Goal: Check status: Check status

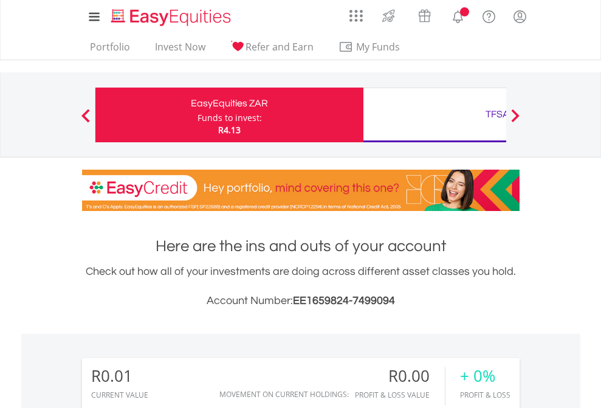
scroll to position [117, 191]
click at [198, 115] on div "Funds to invest:" at bounding box center [230, 118] width 64 height 12
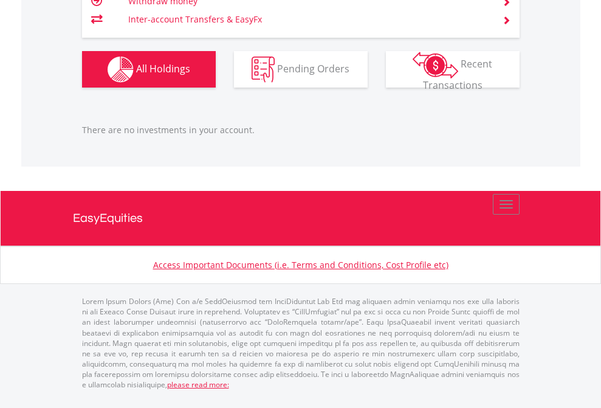
scroll to position [88, 0]
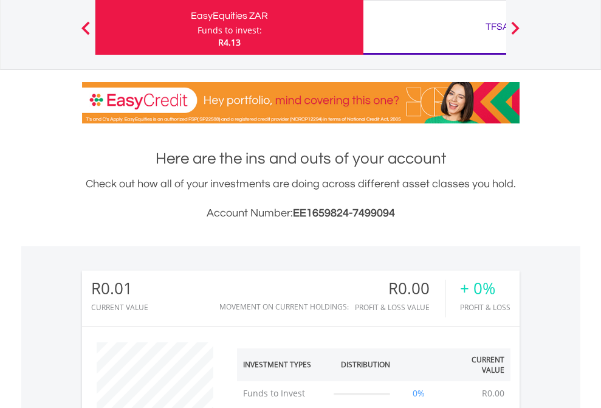
click at [435, 27] on div "TFSA" at bounding box center [497, 26] width 253 height 17
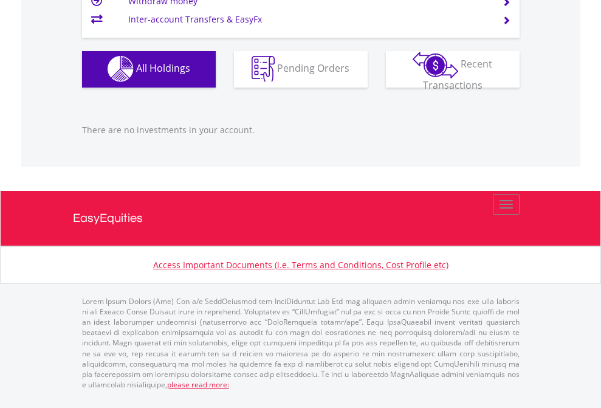
scroll to position [117, 191]
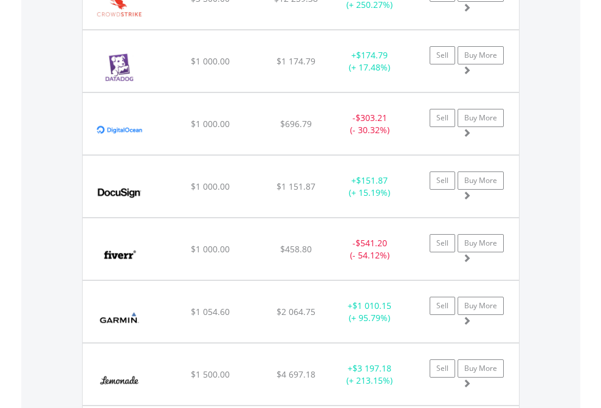
scroll to position [117, 191]
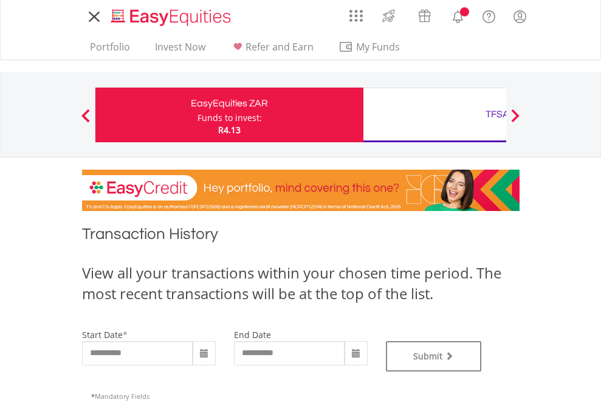
type input "**********"
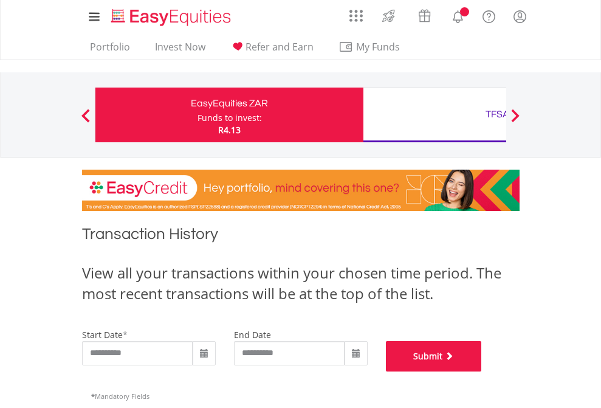
click at [482, 371] on button "Submit" at bounding box center [434, 356] width 96 height 30
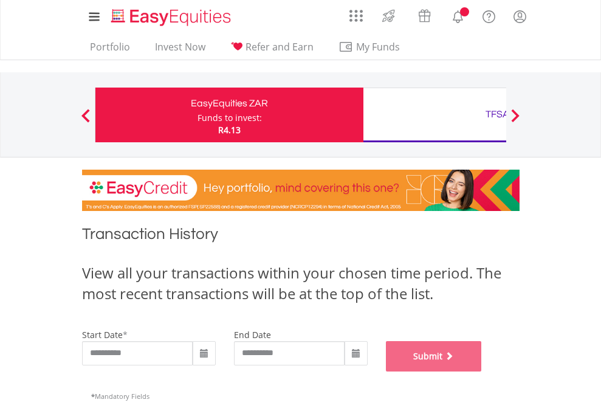
scroll to position [493, 0]
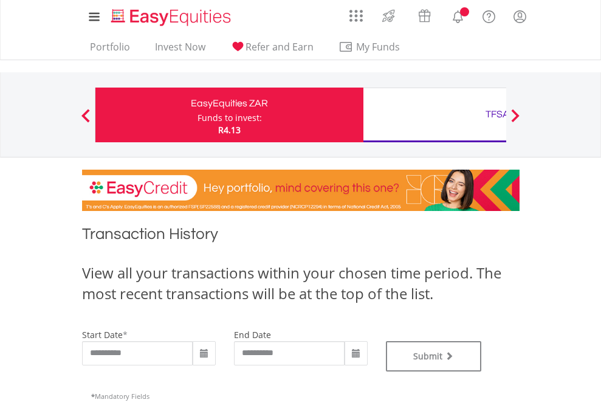
click at [435, 115] on div "TFSA" at bounding box center [497, 114] width 253 height 17
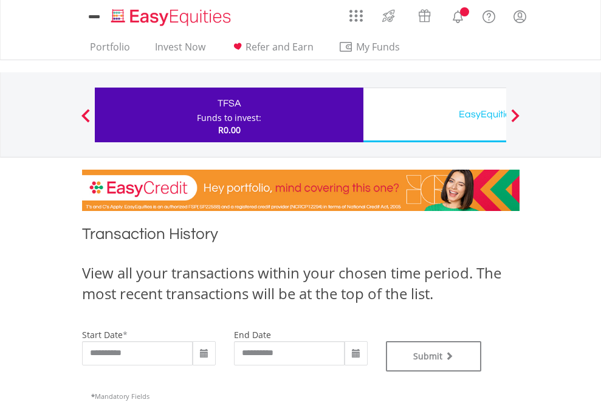
type input "**********"
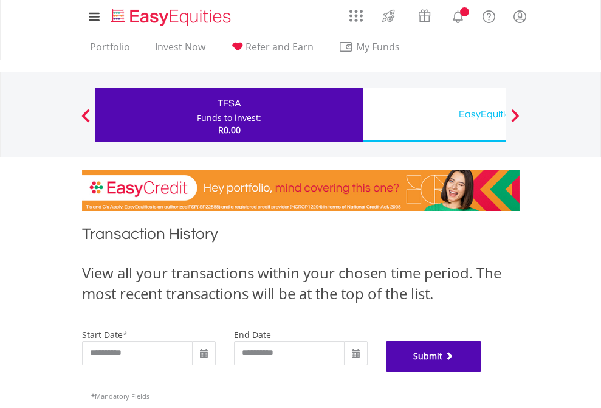
click at [482, 371] on button "Submit" at bounding box center [434, 356] width 96 height 30
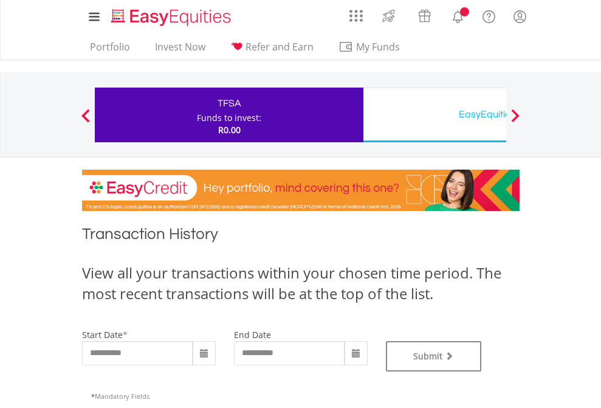
click at [435, 115] on div "EasyEquities USD" at bounding box center [497, 114] width 253 height 17
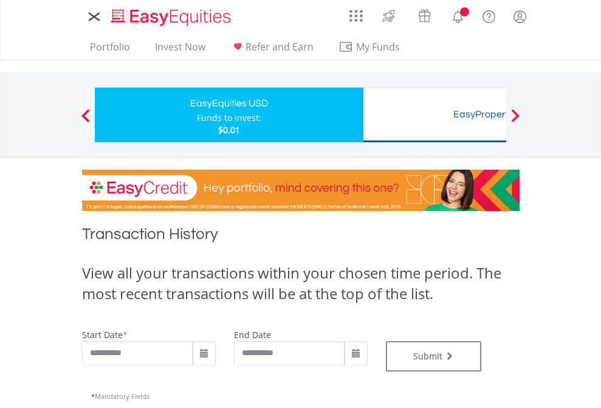
type input "**********"
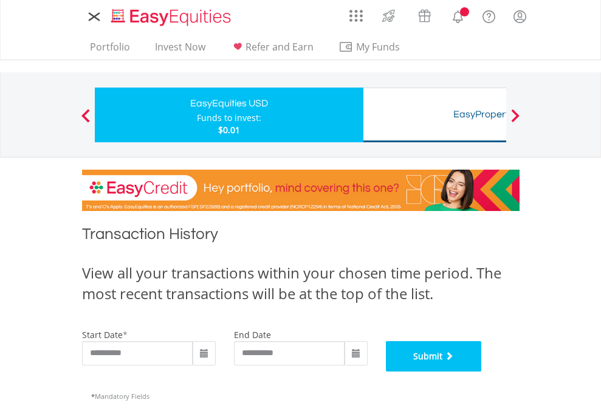
click at [482, 371] on button "Submit" at bounding box center [434, 356] width 96 height 30
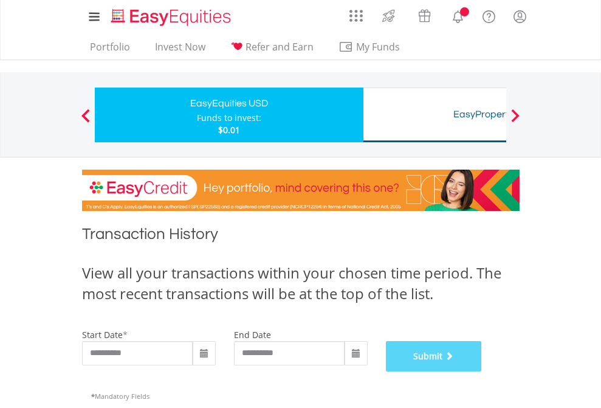
scroll to position [493, 0]
